Goal: Transaction & Acquisition: Purchase product/service

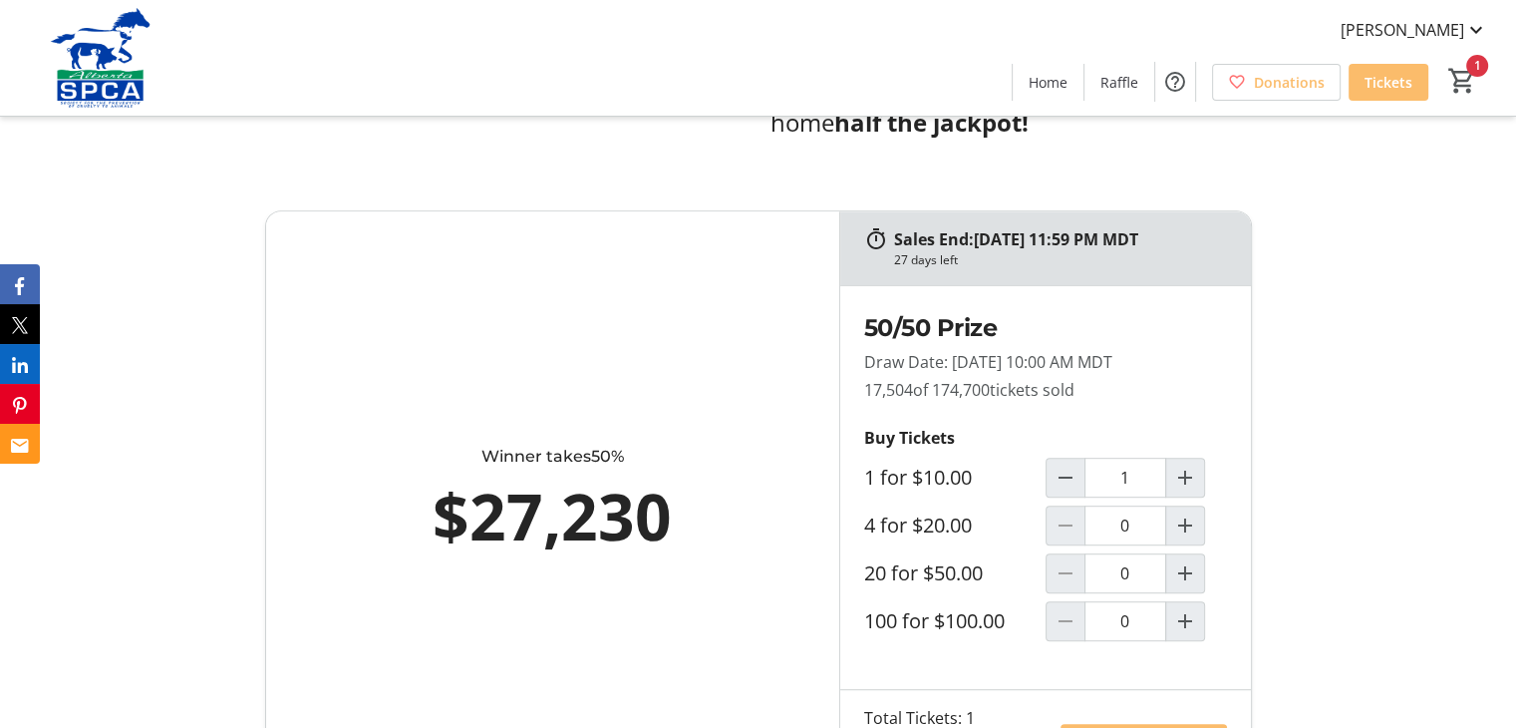
scroll to position [1072, 0]
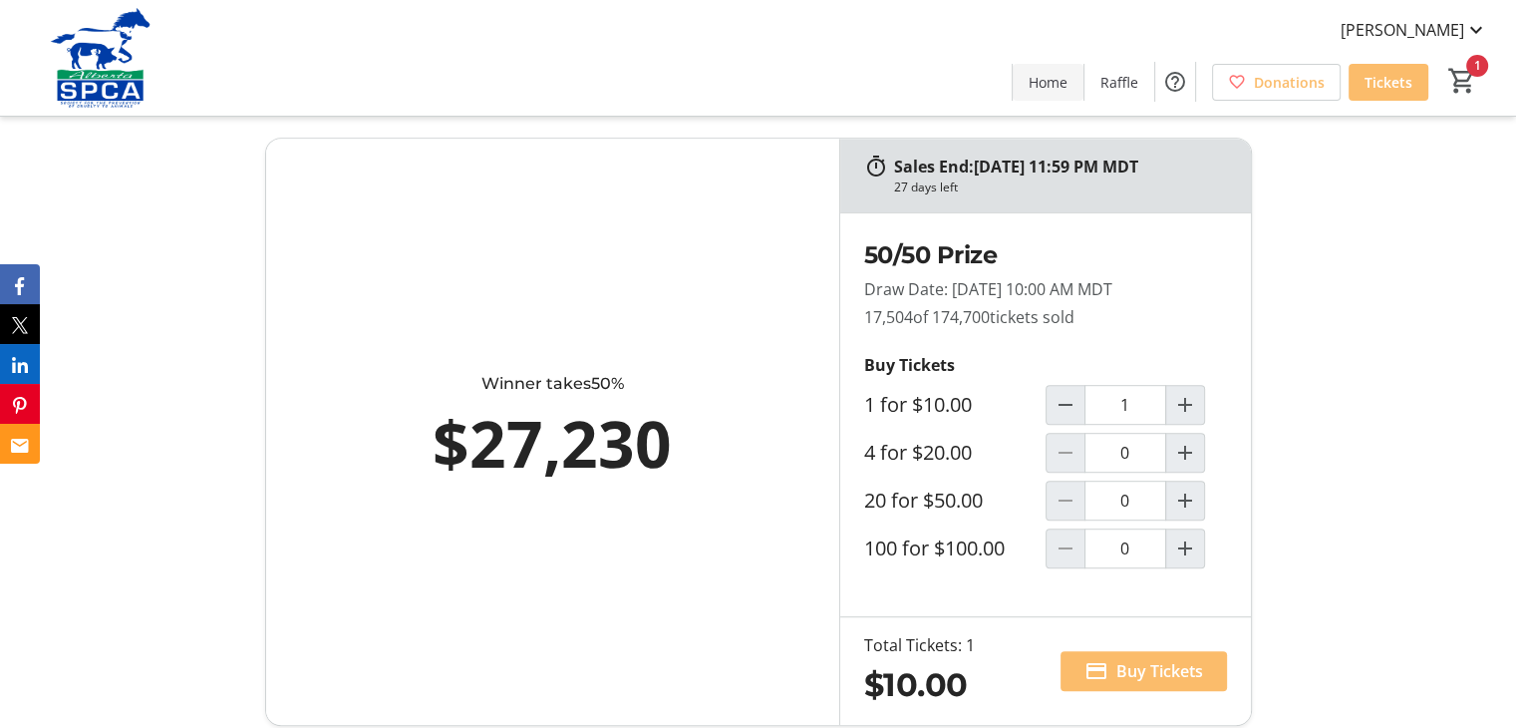
click at [1044, 81] on span "Home" at bounding box center [1048, 82] width 39 height 21
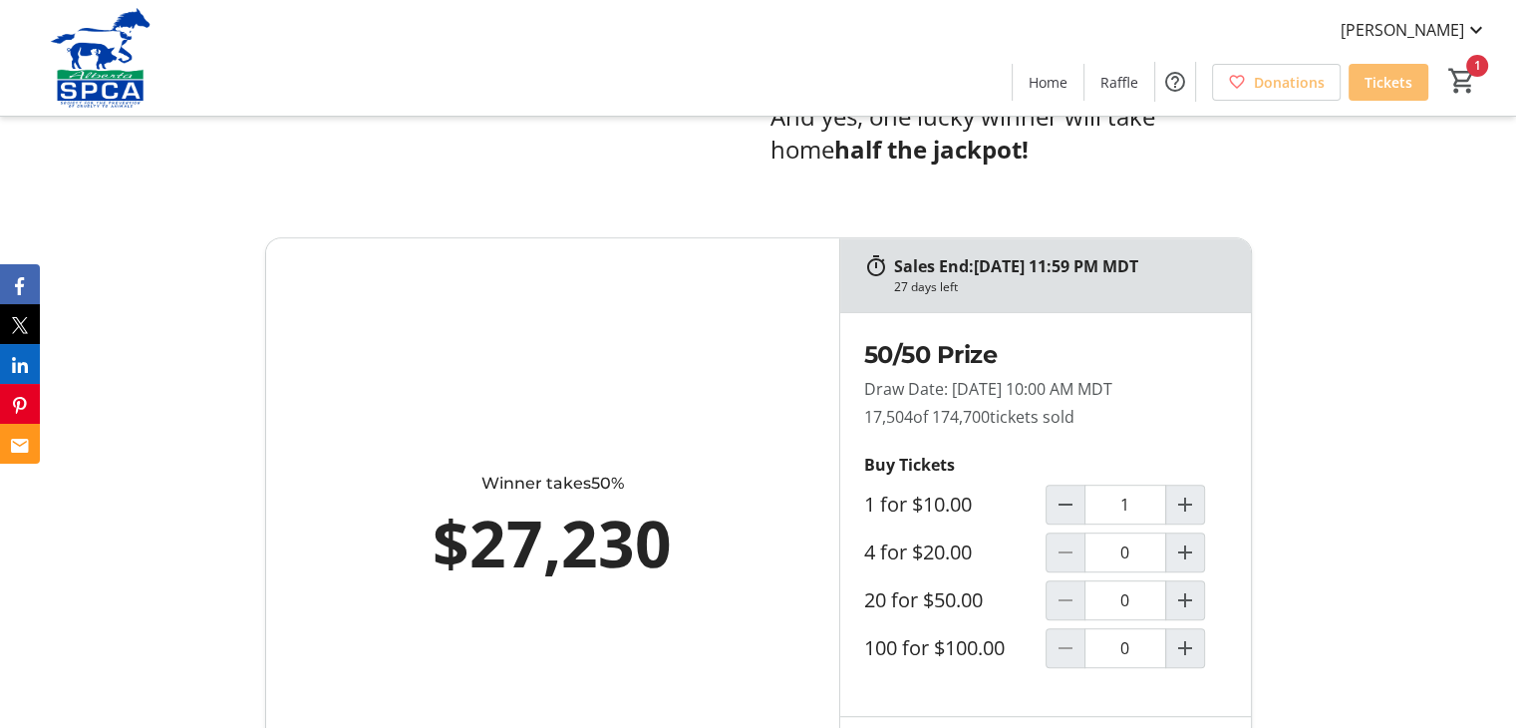
scroll to position [1146, 0]
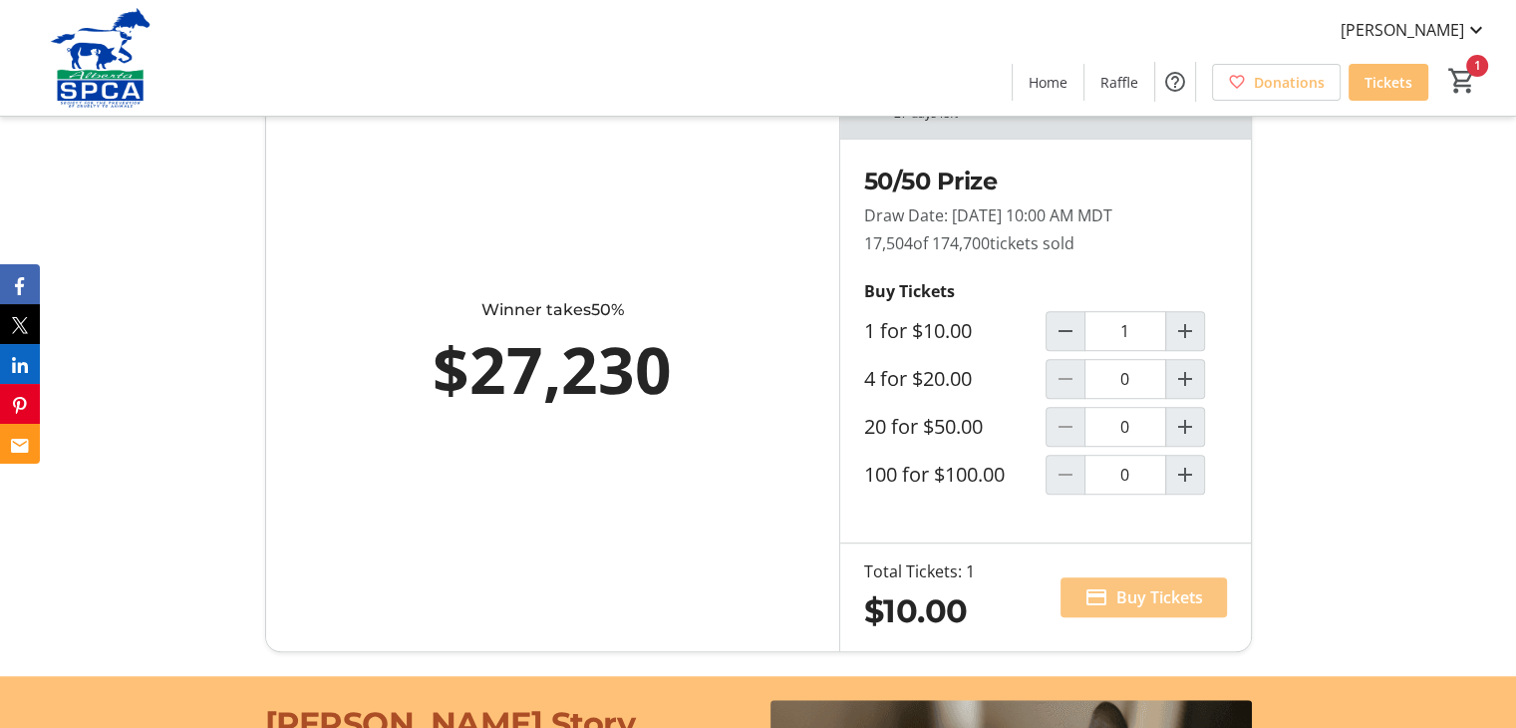
click at [1110, 603] on span at bounding box center [1143, 597] width 166 height 48
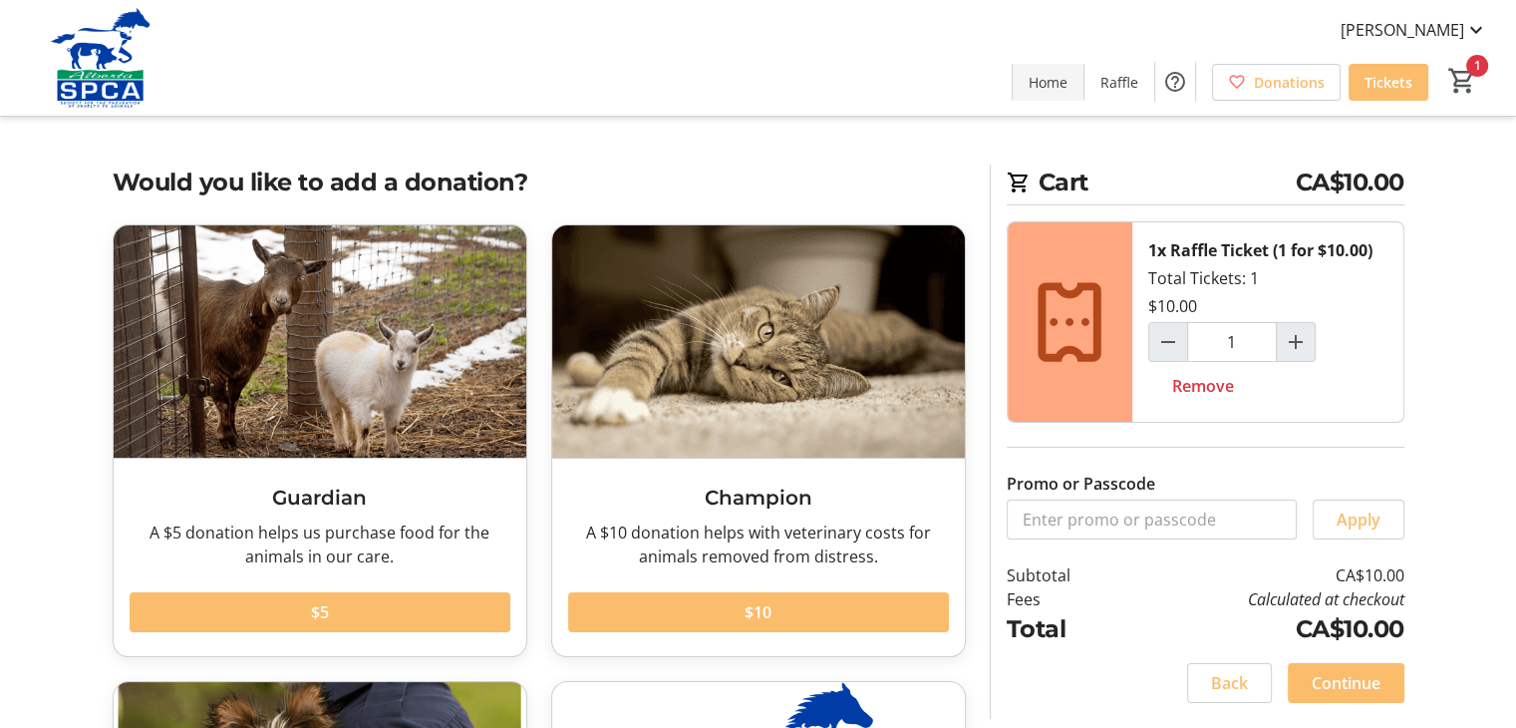
click at [1042, 93] on span at bounding box center [1048, 82] width 71 height 48
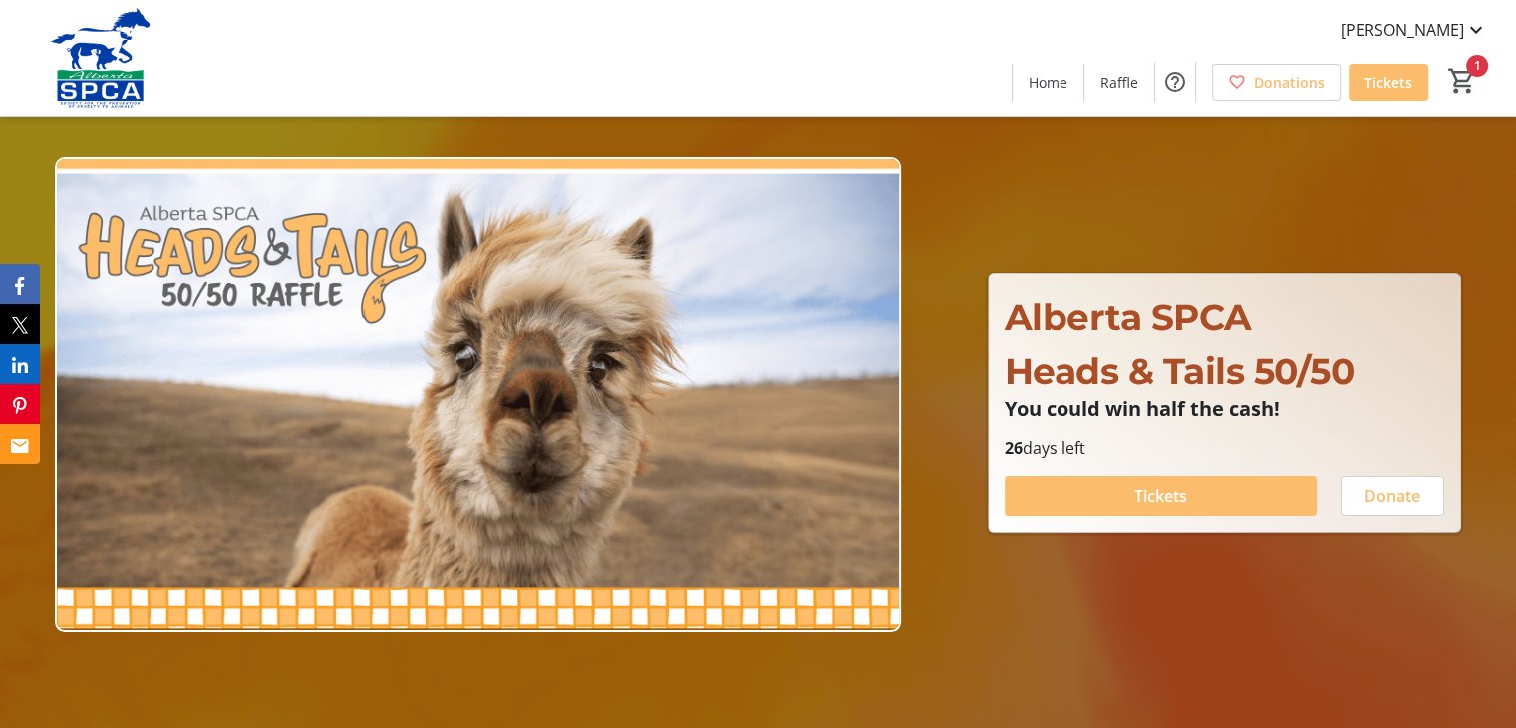
type input "1"
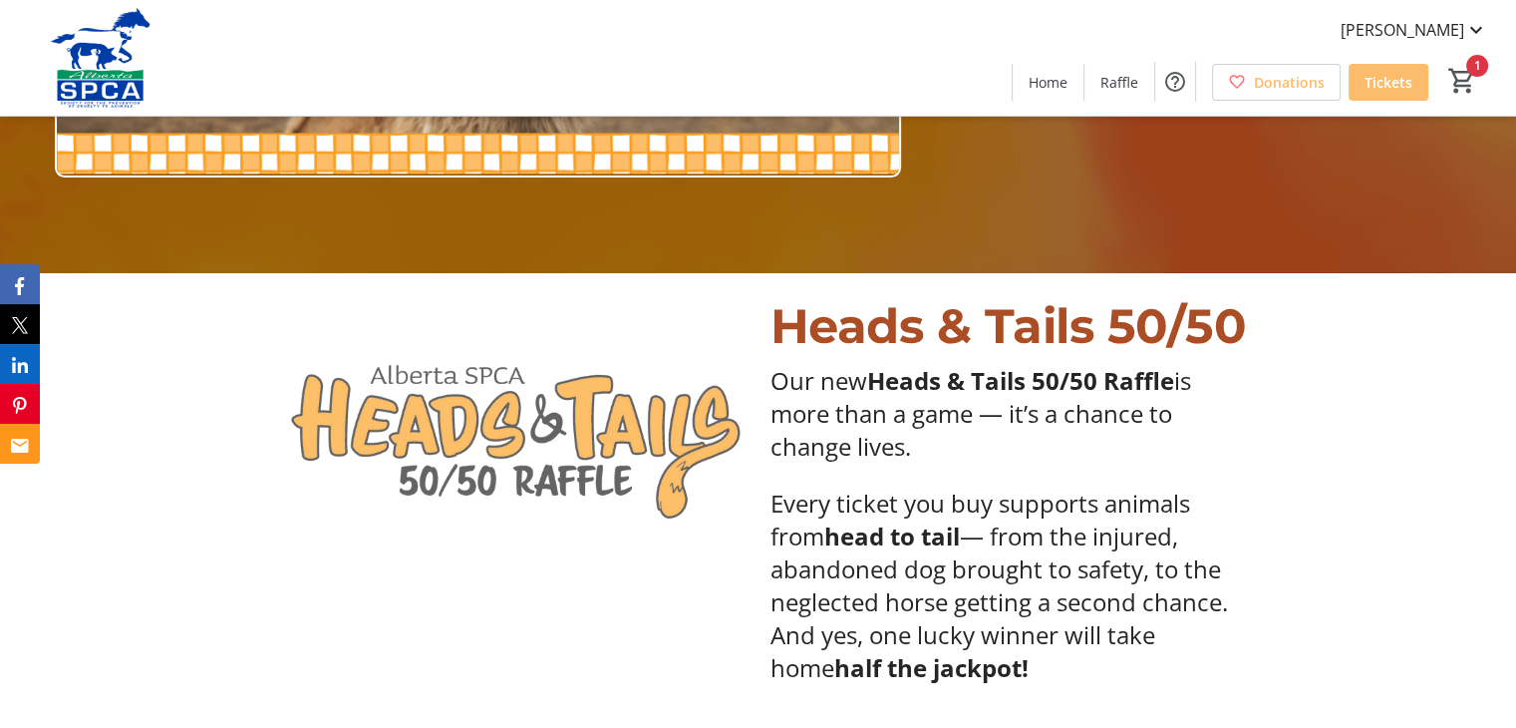
scroll to position [533, 0]
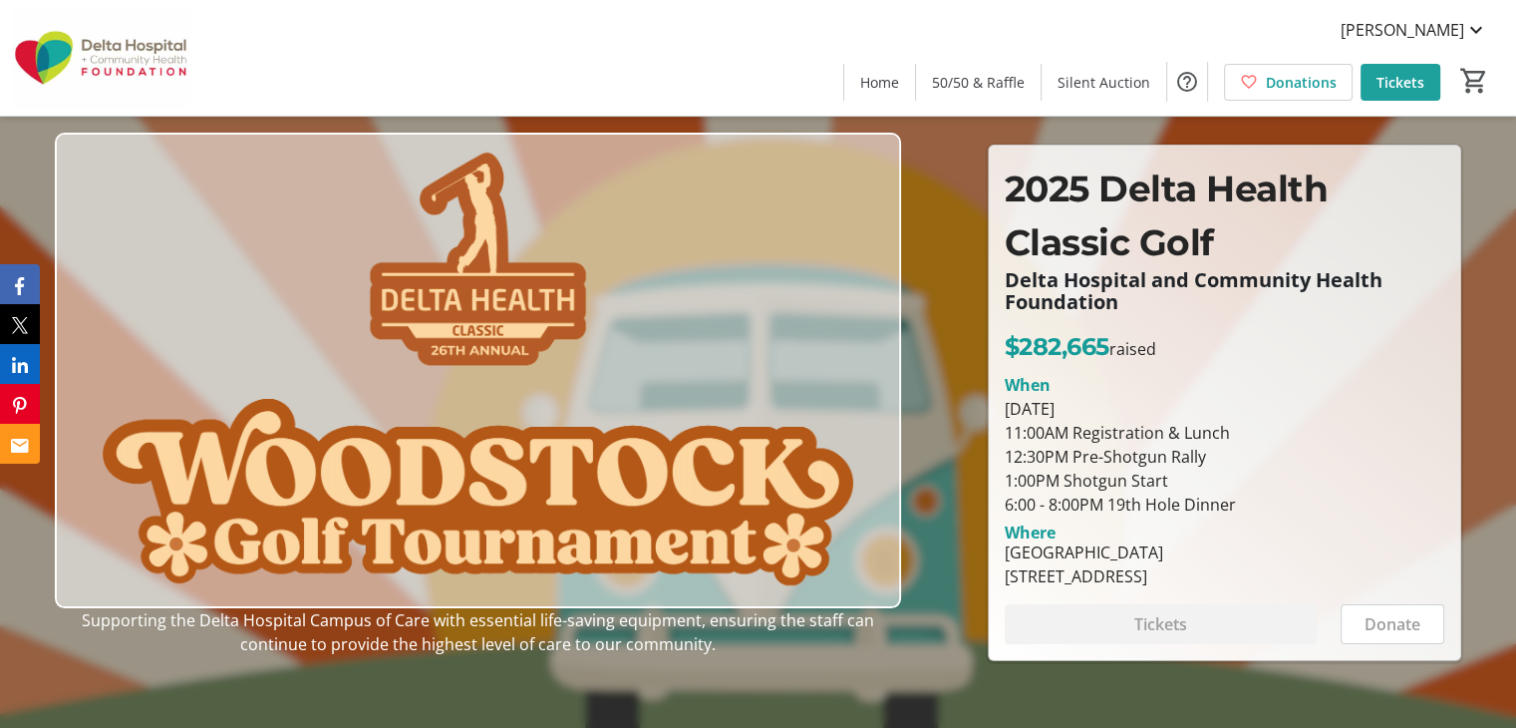
click at [1405, 94] on span at bounding box center [1401, 82] width 80 height 48
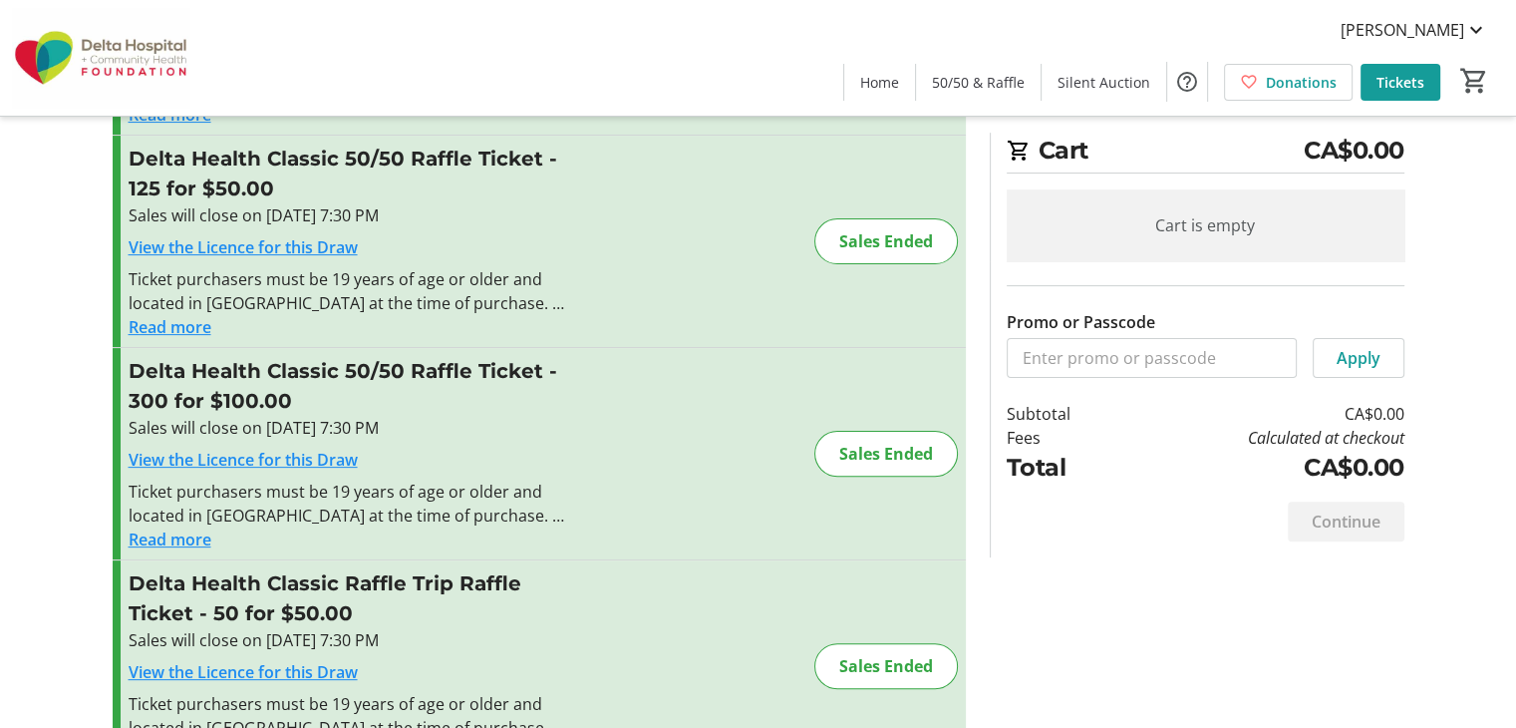
scroll to position [489, 0]
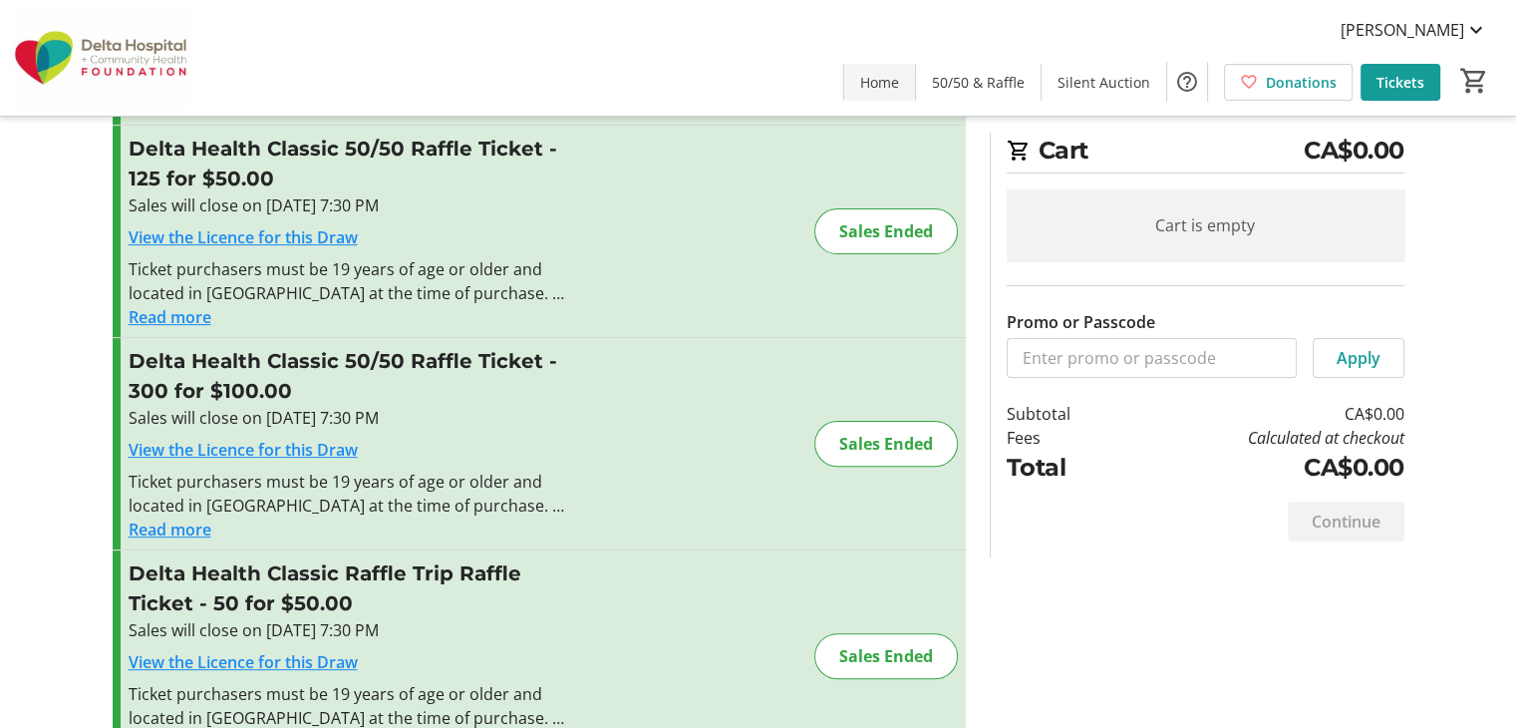
click at [903, 65] on span at bounding box center [879, 82] width 71 height 48
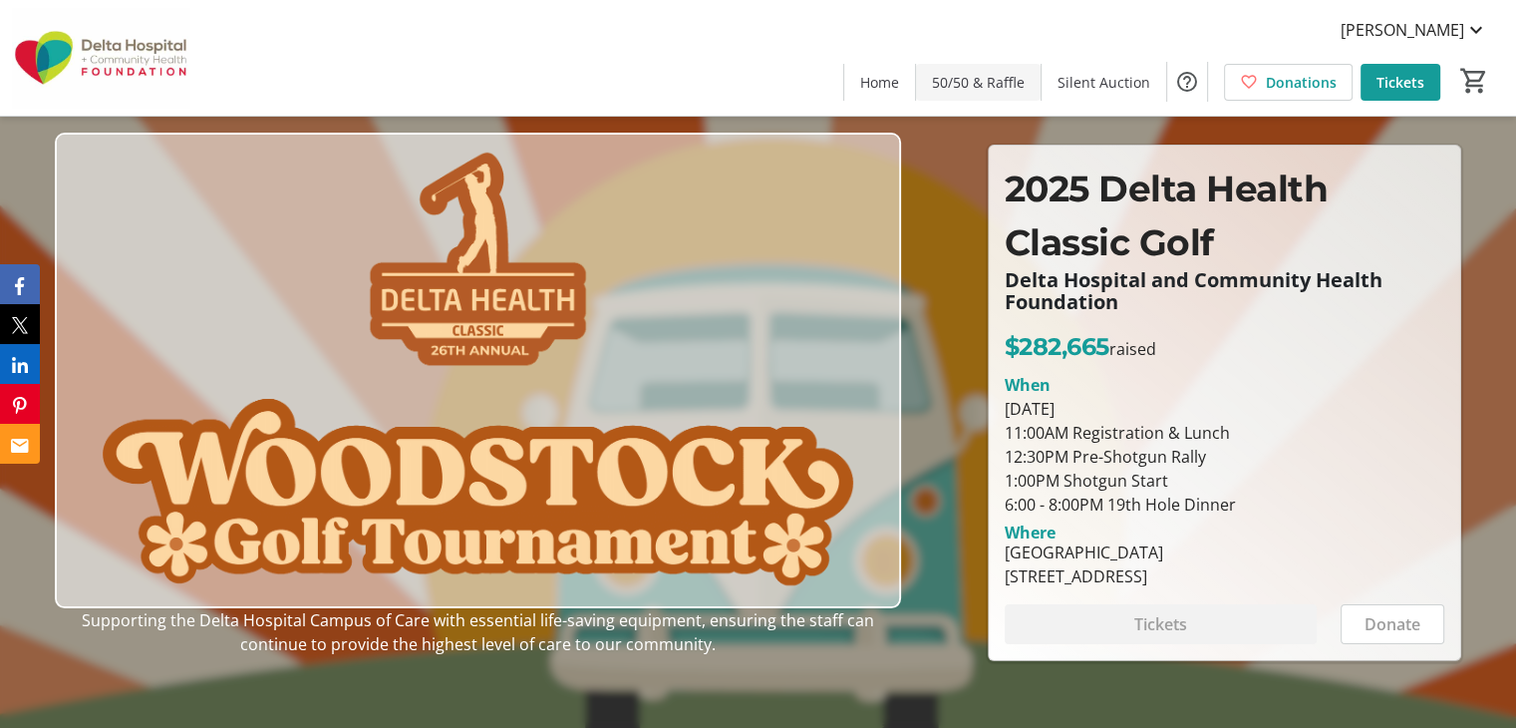
click at [957, 83] on span "50/50 & Raffle" at bounding box center [978, 82] width 93 height 21
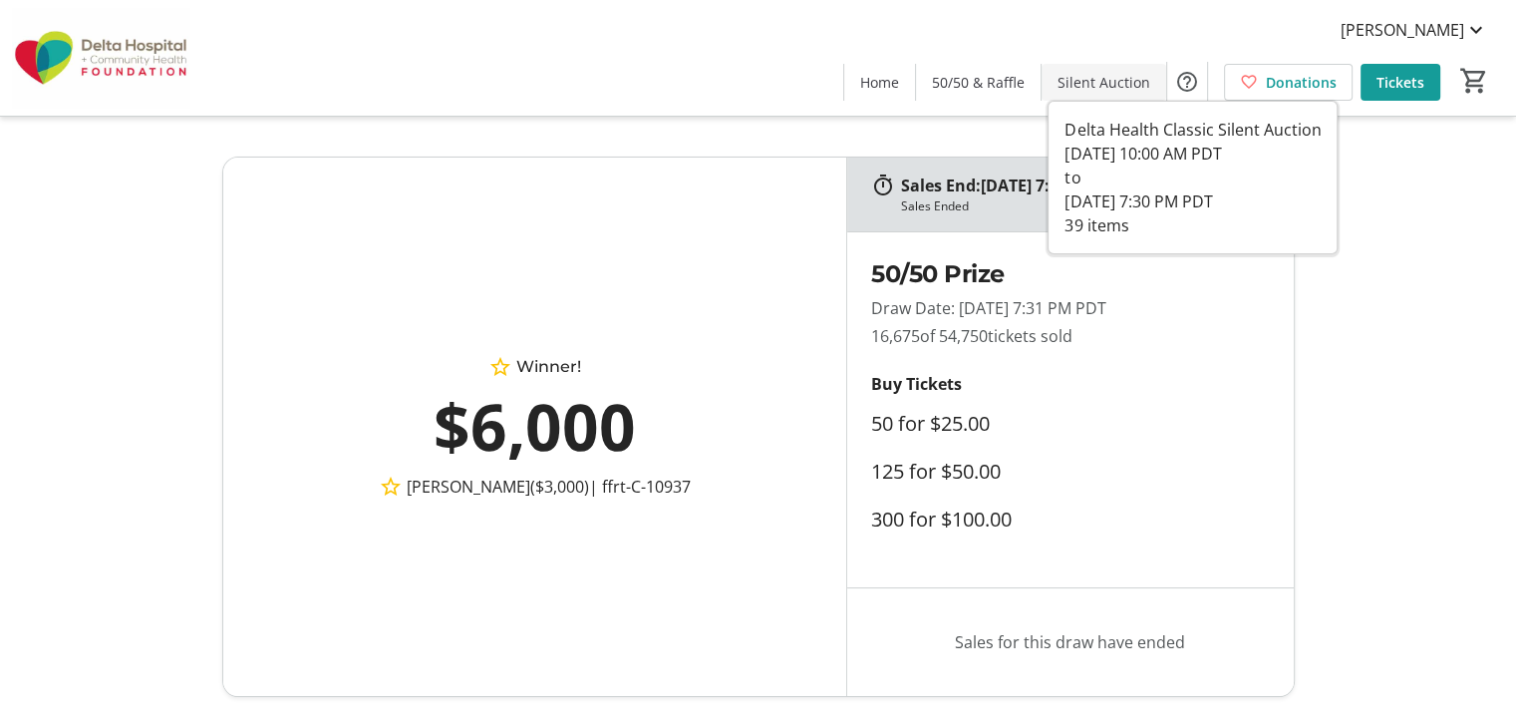
click at [1110, 80] on span "Silent Auction" at bounding box center [1104, 82] width 93 height 21
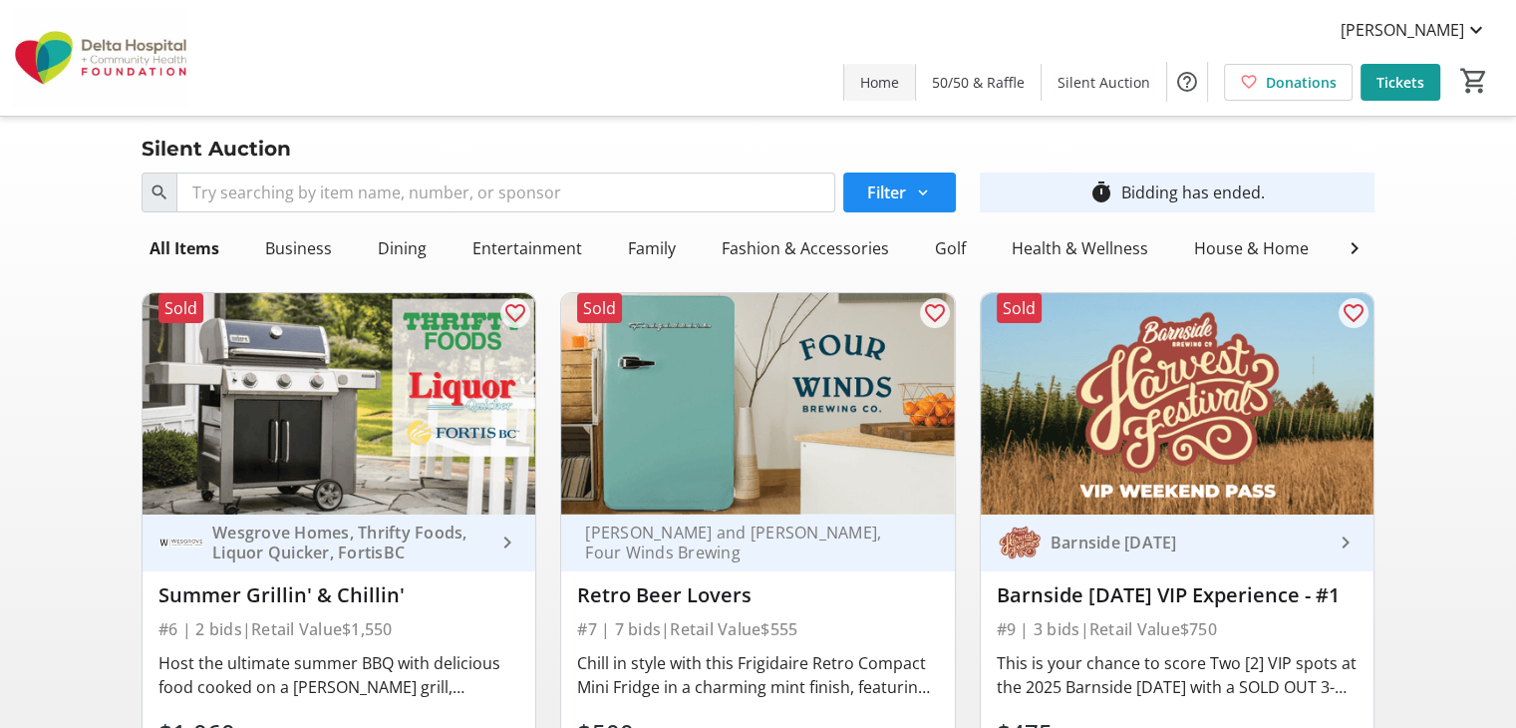
click at [899, 77] on span "Home" at bounding box center [879, 82] width 39 height 21
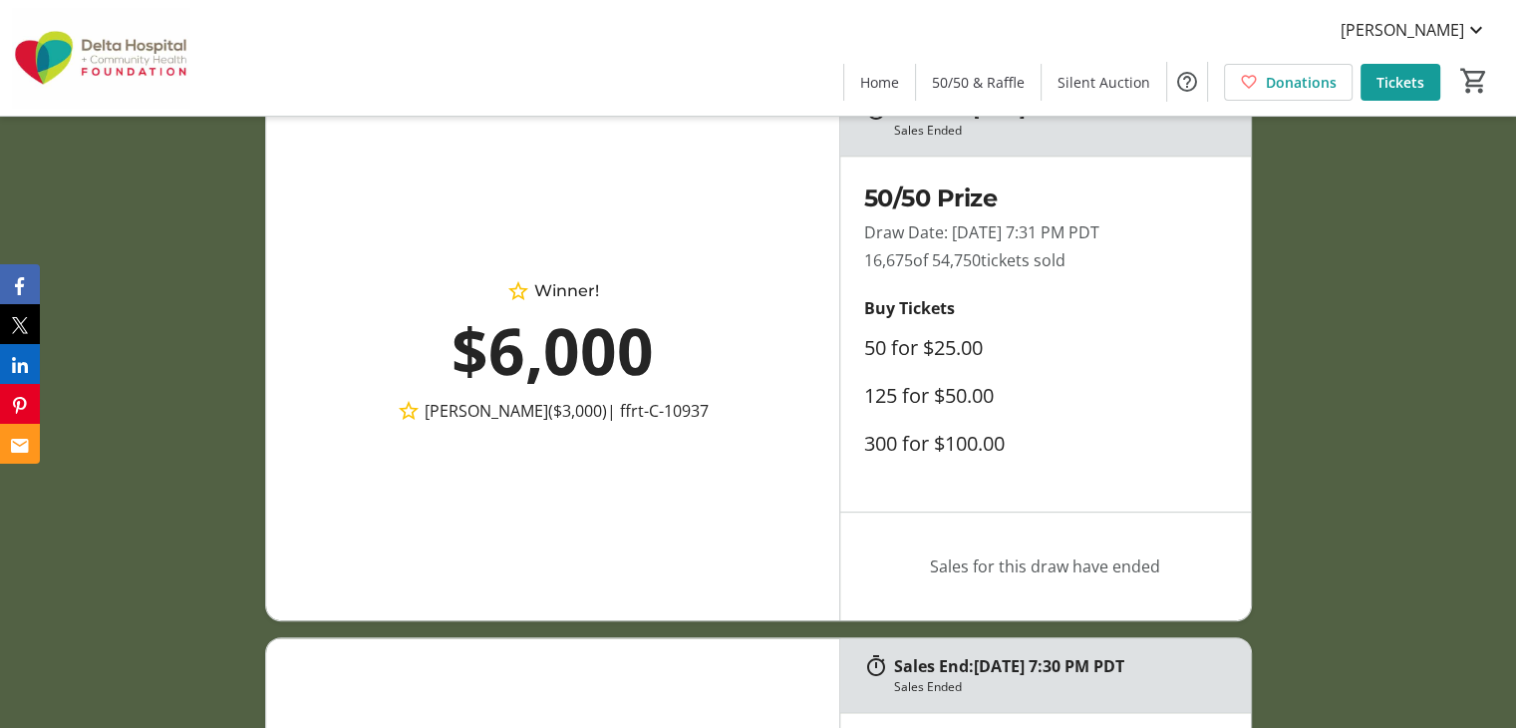
scroll to position [664, 0]
